Goal: Task Accomplishment & Management: Use online tool/utility

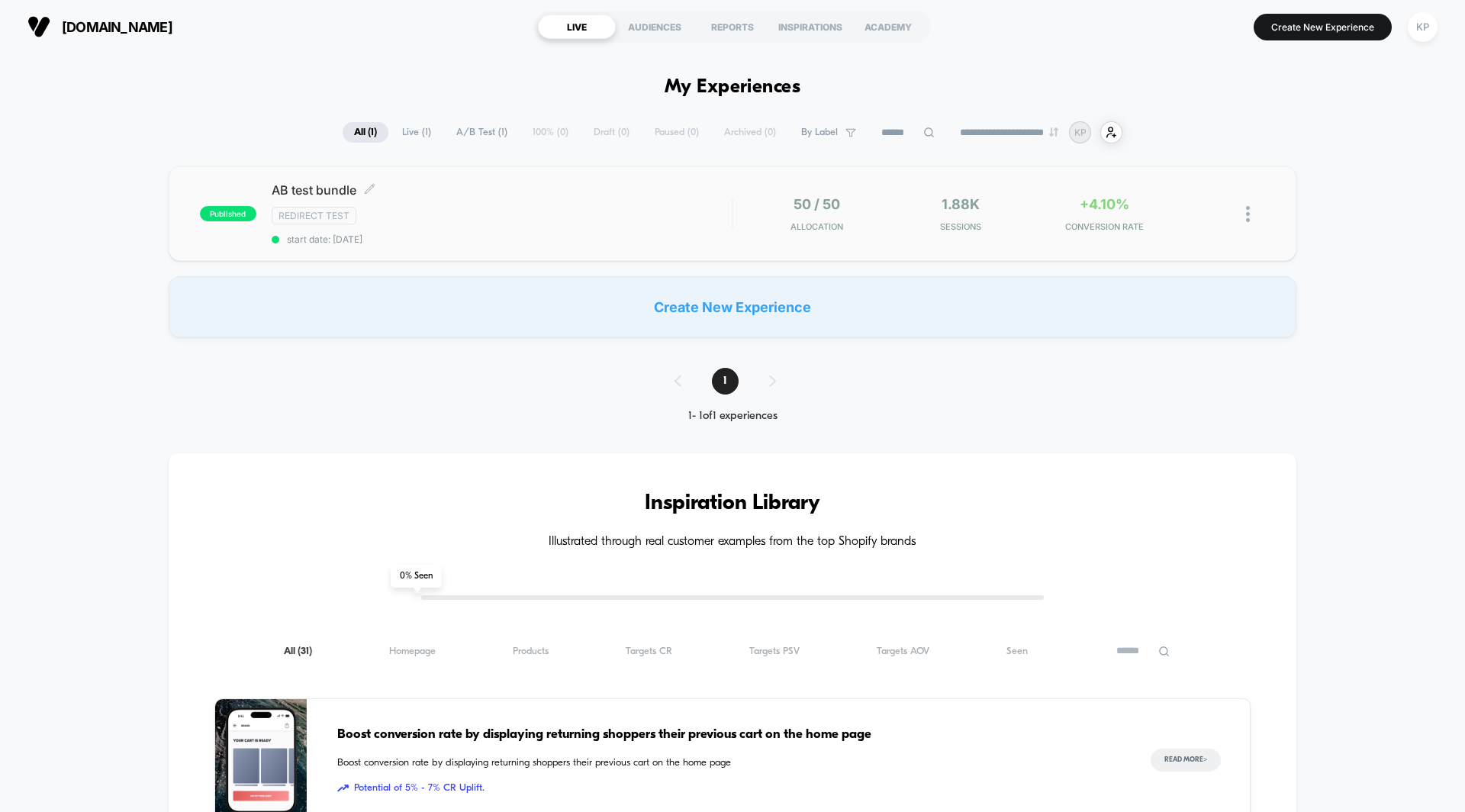
click at [325, 188] on span "AB test bundle Click to edit experience details" at bounding box center [502, 189] width 460 height 15
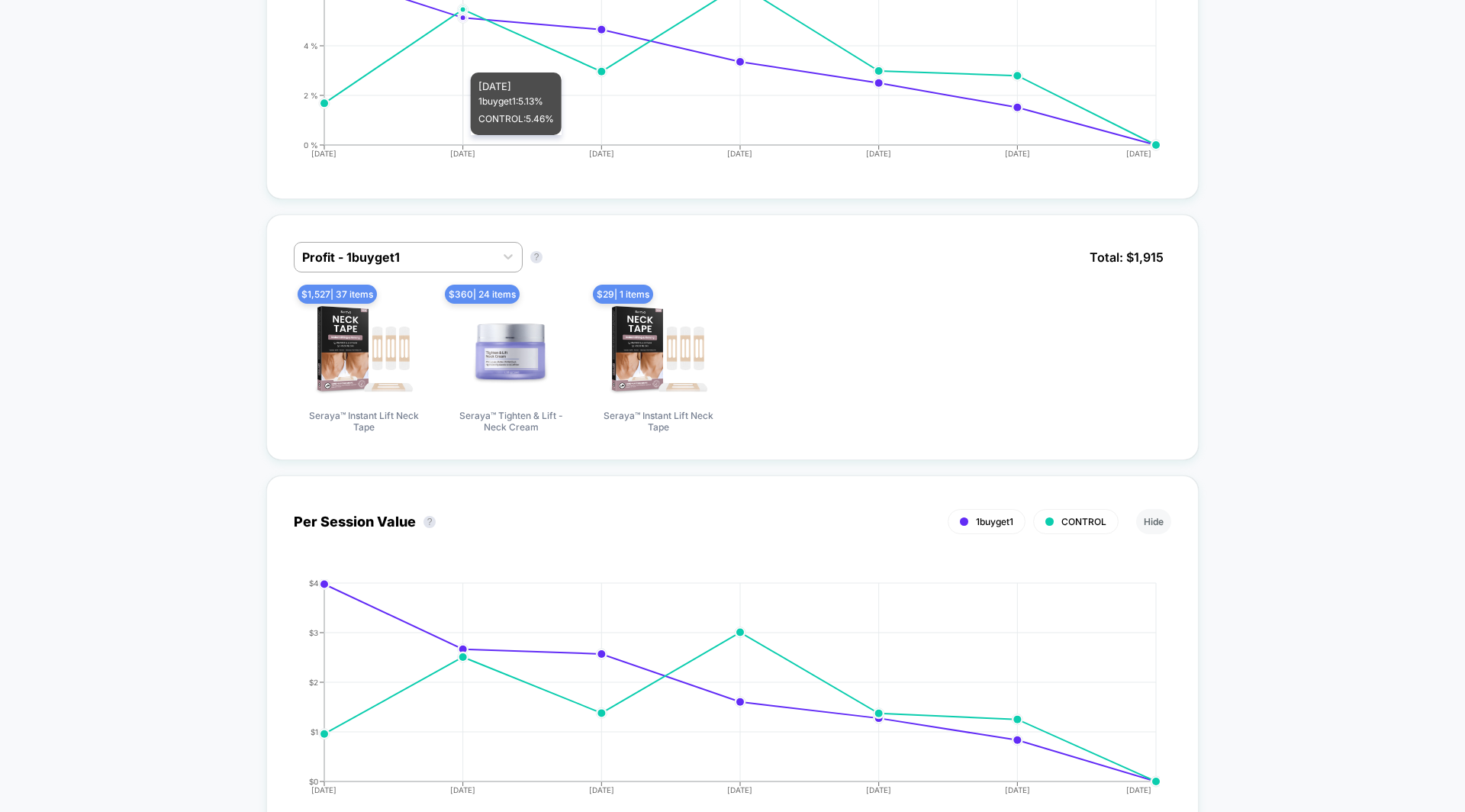
scroll to position [1156, 0]
